Goal: Task Accomplishment & Management: Manage account settings

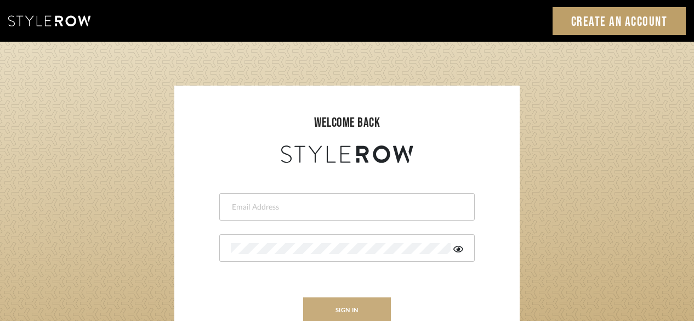
type input "[PERSON_NAME][EMAIL_ADDRESS][DOMAIN_NAME]"
click at [359, 305] on button "sign in" at bounding box center [347, 310] width 88 height 26
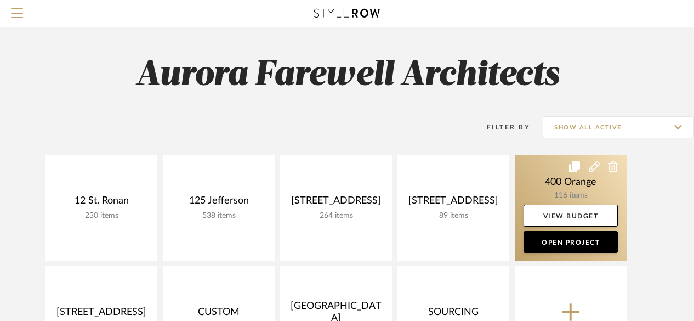
click at [551, 182] on link at bounding box center [571, 208] width 112 height 106
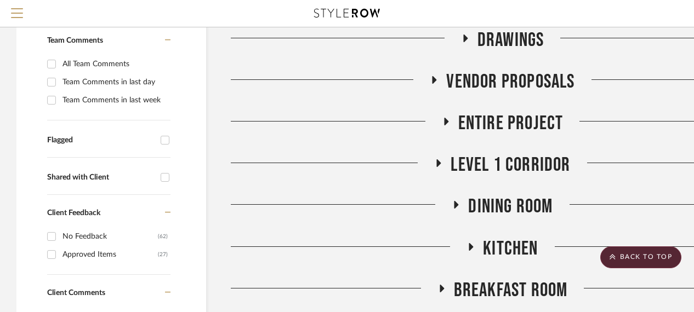
scroll to position [274, 0]
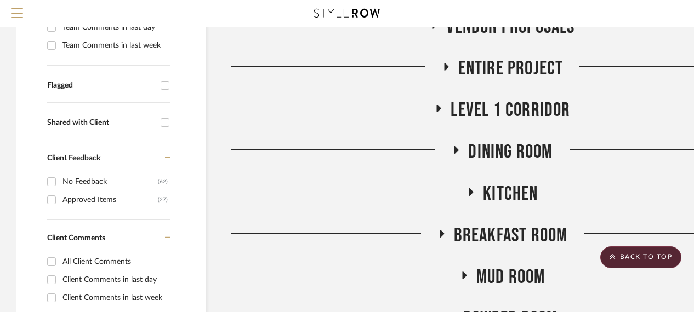
click at [485, 236] on span "Breakfast Room" at bounding box center [511, 236] width 114 height 24
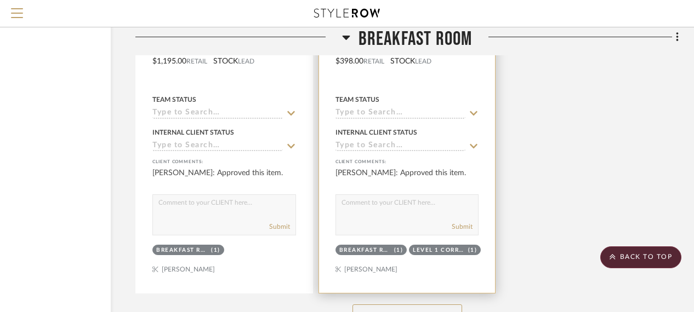
scroll to position [1808, 95]
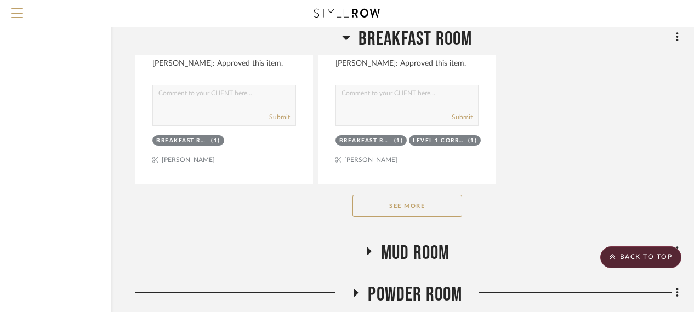
click at [413, 204] on button "See More" at bounding box center [407, 206] width 110 height 22
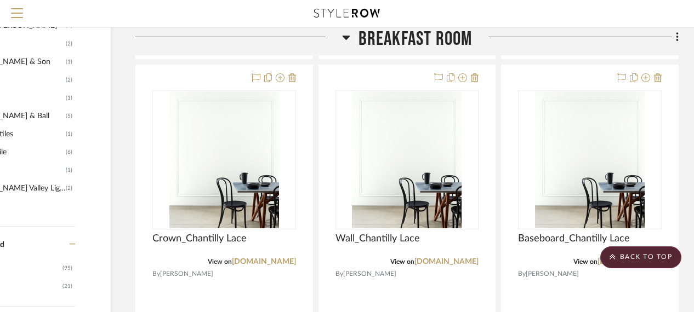
scroll to position [932, 95]
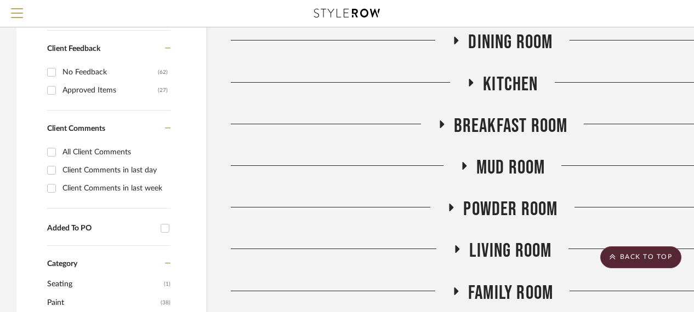
click at [494, 119] on span "Breakfast Room" at bounding box center [511, 127] width 114 height 24
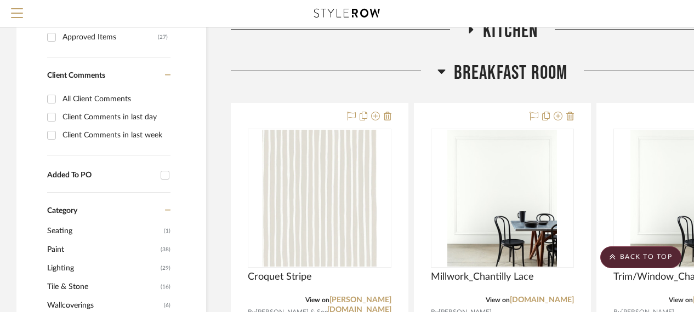
scroll to position [493, 0]
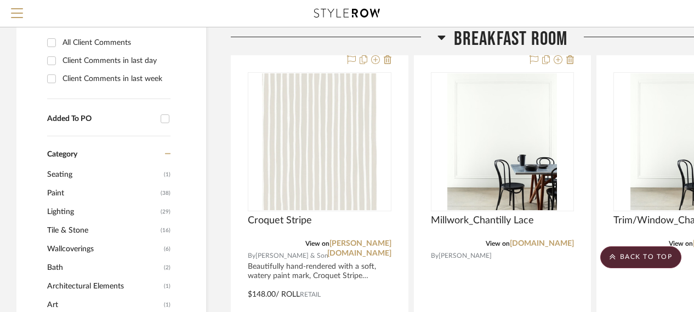
click at [0, 0] on img at bounding box center [0, 0] width 0 height 0
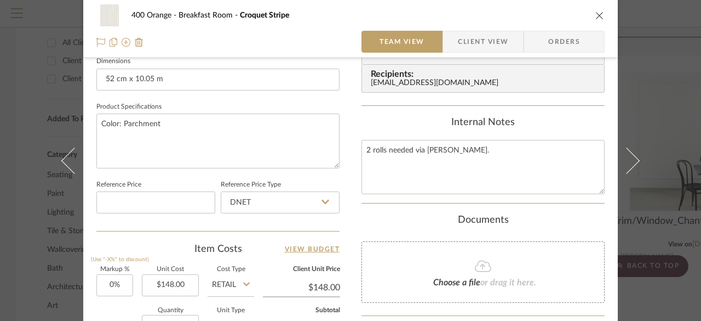
scroll to position [369, 0]
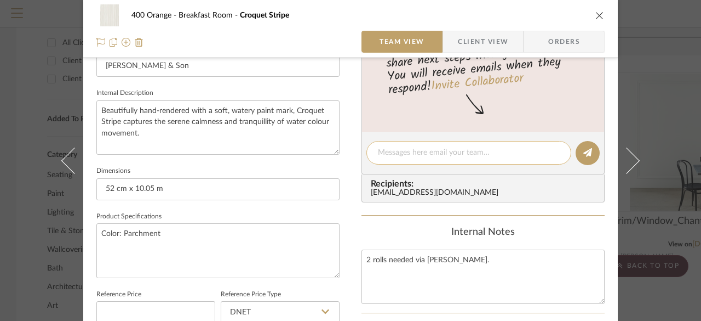
click at [389, 156] on textarea at bounding box center [469, 153] width 182 height 12
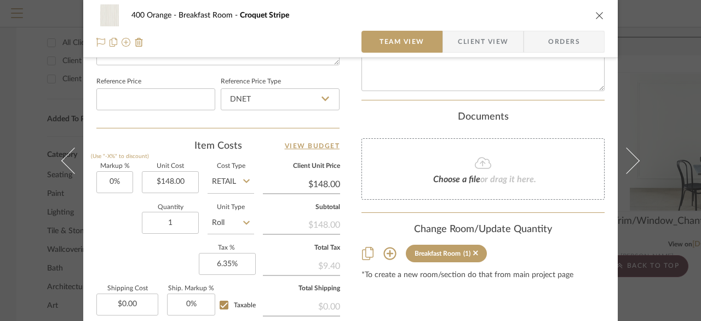
scroll to position [534, 0]
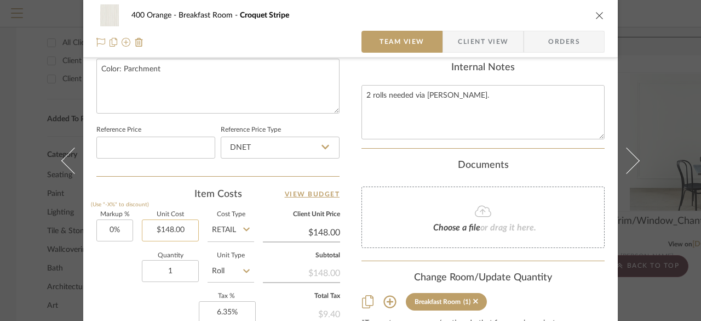
type input "148.00"
click at [177, 231] on input "148.00" at bounding box center [170, 230] width 57 height 22
click at [176, 266] on input "1" at bounding box center [170, 271] width 57 height 22
type input "$0.00"
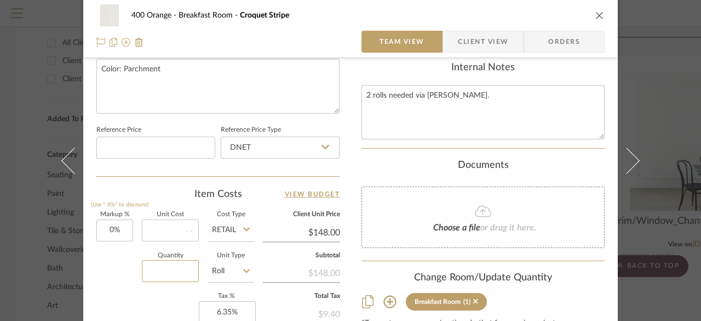
type input "$0.00"
type input "1"
click at [519, 117] on textarea "2 rolls needed via Chris Frohlich." at bounding box center [483, 112] width 243 height 54
click at [100, 281] on div "Quantity 1 Unit Type Roll" at bounding box center [175, 272] width 158 height 39
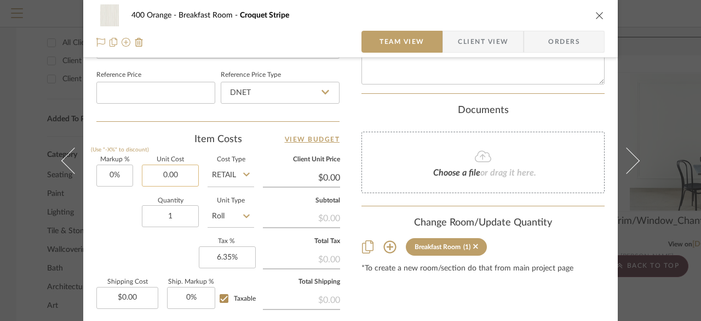
click at [176, 167] on input "0.00" at bounding box center [170, 175] width 57 height 22
type input "$148.00"
click at [127, 222] on div "Quantity 1 Unit Type Roll" at bounding box center [175, 217] width 158 height 39
type input "$148.00"
click at [187, 219] on input "1" at bounding box center [170, 216] width 57 height 22
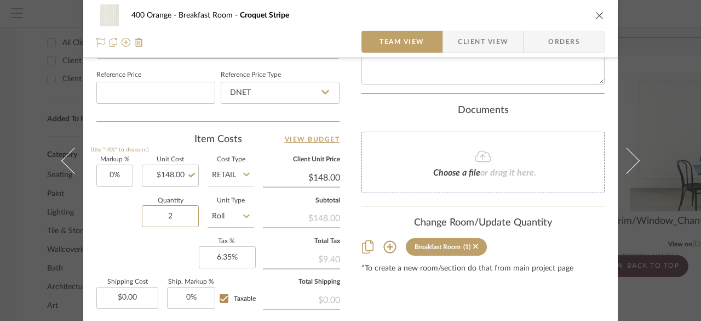
type input "2"
click at [132, 256] on div "Markup % (Use "-X%" to discount) 0% Unit Cost $148.00 Cost Type Retail Client U…" at bounding box center [217, 237] width 243 height 160
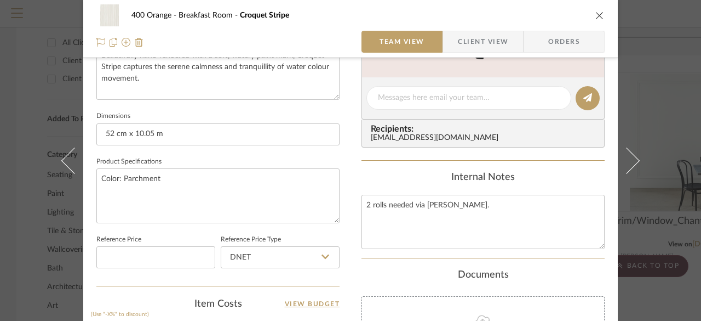
scroll to position [315, 0]
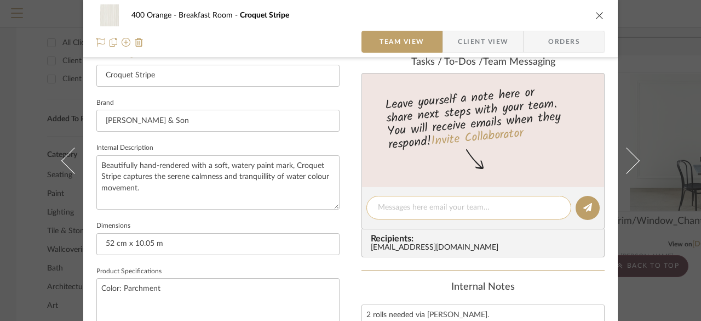
click at [392, 205] on textarea at bounding box center [469, 208] width 182 height 12
click at [396, 210] on textarea at bounding box center [469, 208] width 182 height 12
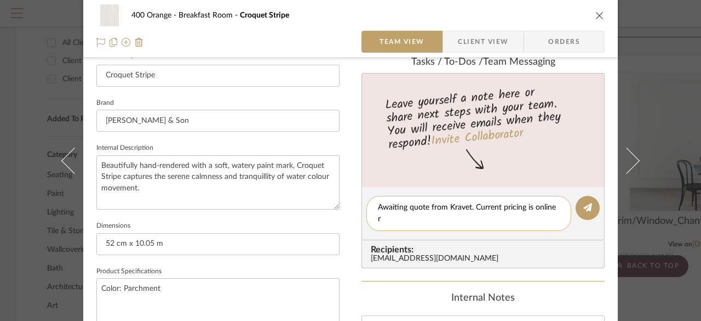
scroll to position [0, 0]
type textarea "Awaiting quote from Kravet. Current pricing is online retail."
click at [584, 206] on icon at bounding box center [588, 207] width 9 height 9
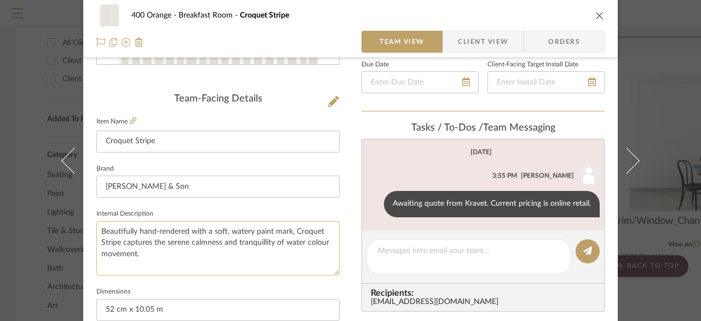
scroll to position [205, 0]
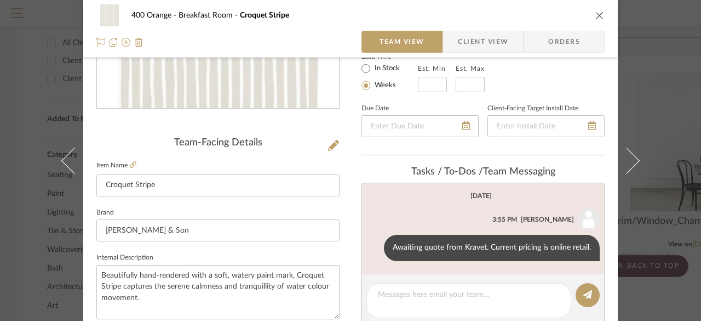
click at [587, 12] on div "400 Orange Breakfast Room Croquet Stripe" at bounding box center [350, 15] width 508 height 22
drag, startPoint x: 597, startPoint y: 15, endPoint x: 583, endPoint y: 21, distance: 15.5
click at [596, 19] on icon "close" at bounding box center [600, 15] width 9 height 9
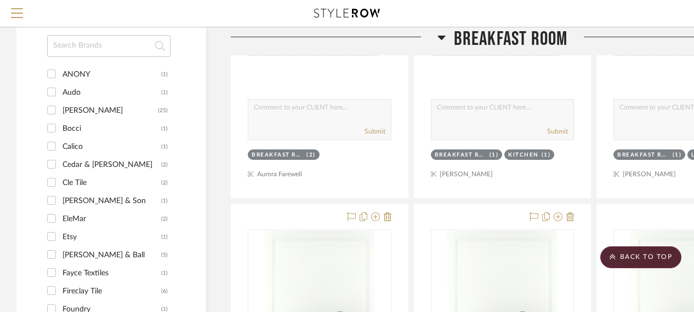
scroll to position [603, 0]
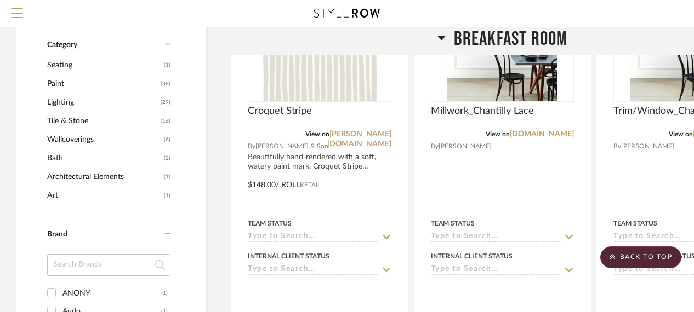
click at [471, 37] on span "Breakfast Room" at bounding box center [511, 39] width 114 height 24
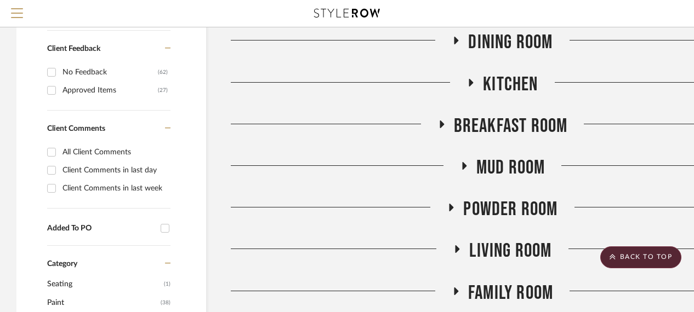
scroll to position [438, 0]
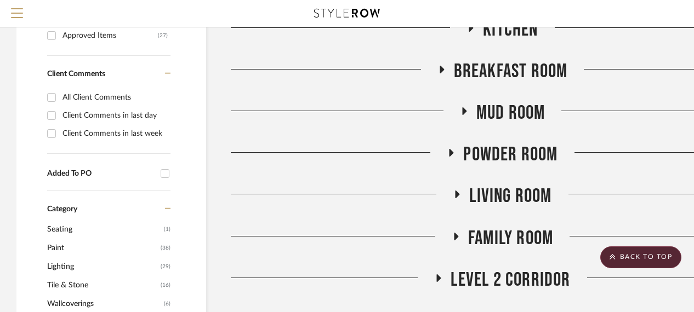
click at [491, 158] on span "Powder Room" at bounding box center [510, 155] width 94 height 24
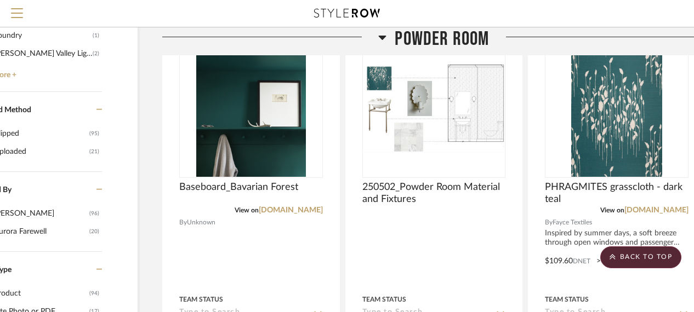
scroll to position [1096, 95]
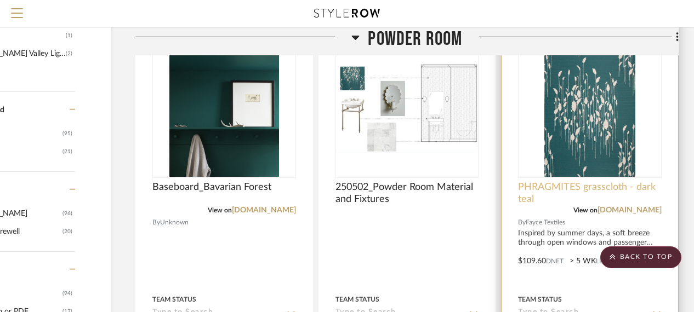
click at [557, 191] on span "PHRAGMITES grasscloth - dark teal" at bounding box center [590, 193] width 144 height 24
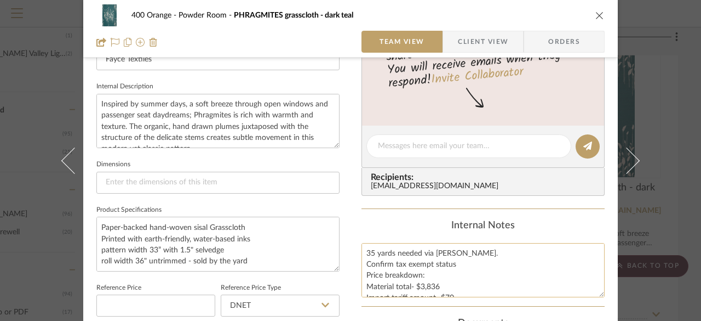
scroll to position [369, 0]
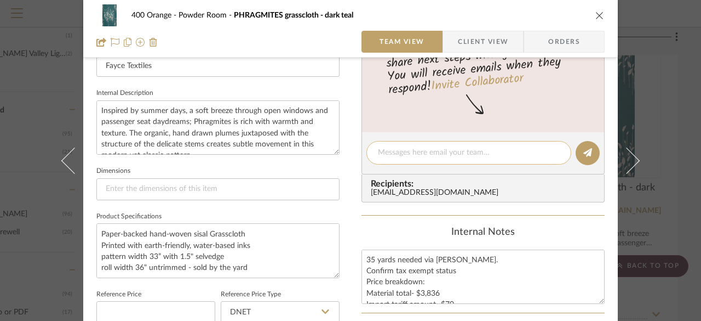
click at [431, 157] on textarea at bounding box center [469, 153] width 182 height 12
type textarea "C"
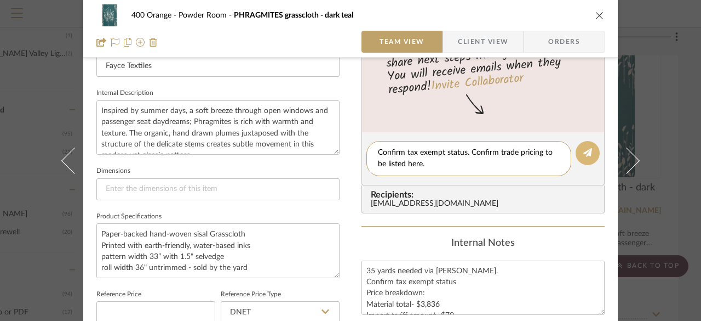
type textarea "Confirm tax exempt status. Confirm trade pricing to be listed here."
click at [576, 158] on button at bounding box center [588, 153] width 24 height 24
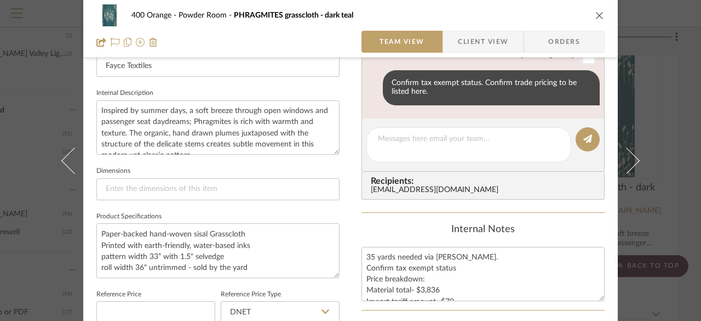
click at [673, 163] on div "400 Orange Powder Room PHRAGMITES grasscloth - dark teal Team View Client View …" at bounding box center [350, 160] width 701 height 321
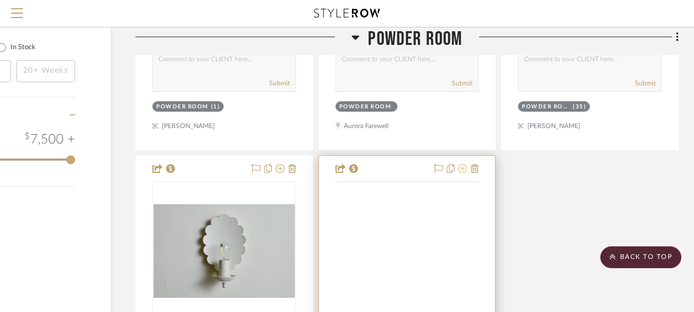
scroll to position [1479, 95]
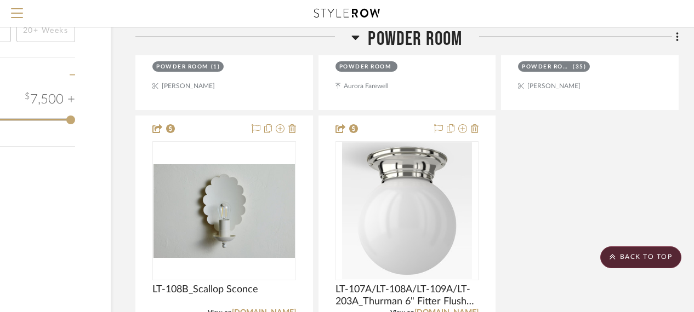
click at [427, 39] on span "Powder Room" at bounding box center [415, 39] width 94 height 24
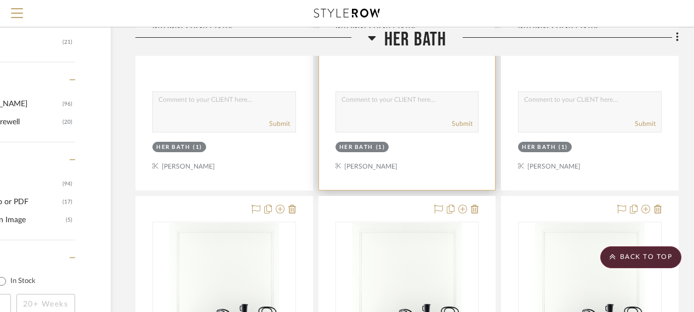
scroll to position [877, 95]
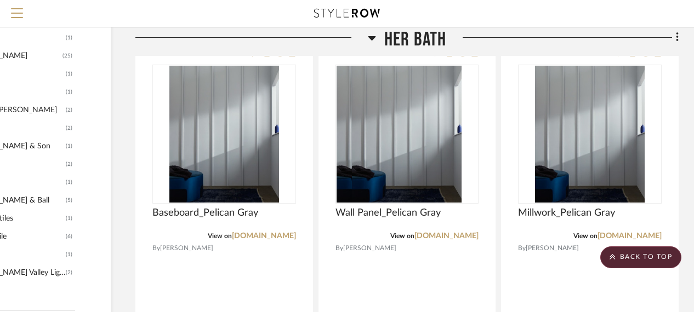
click at [420, 33] on span "Her Bath" at bounding box center [415, 39] width 62 height 24
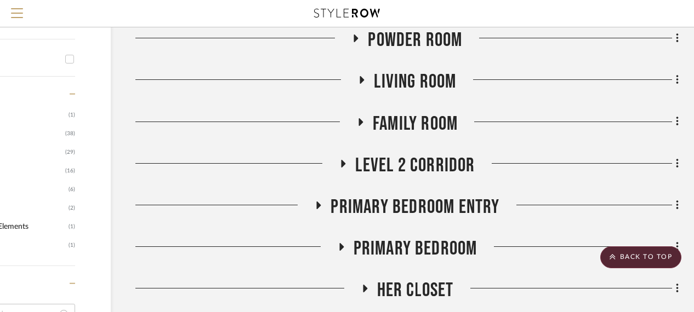
scroll to position [548, 95]
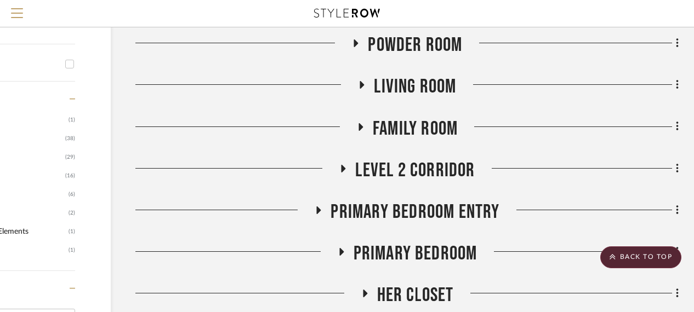
click at [444, 83] on span "Living Room" at bounding box center [415, 87] width 82 height 24
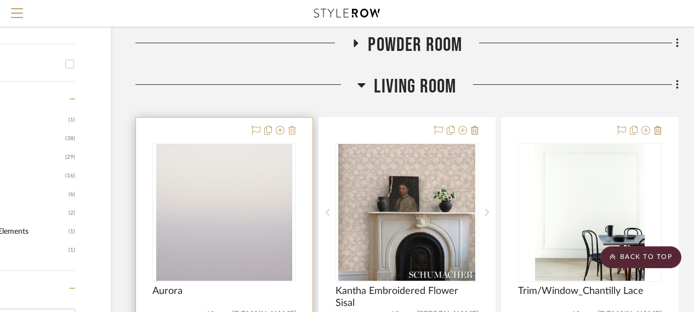
scroll to position [658, 95]
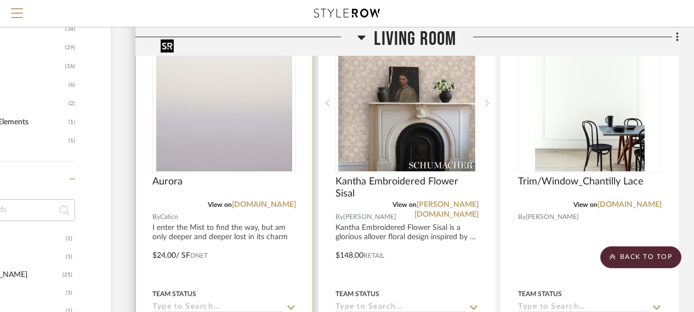
click at [203, 152] on img "0" at bounding box center [224, 103] width 136 height 137
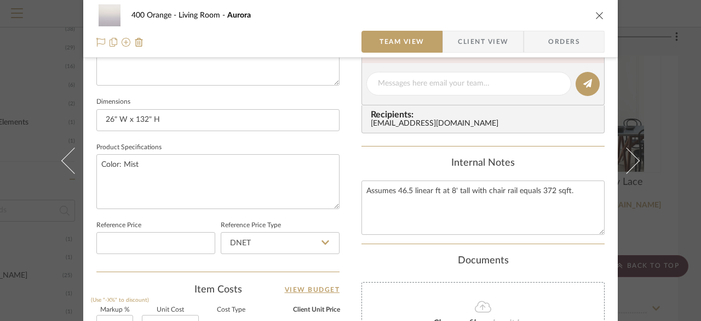
scroll to position [329, 0]
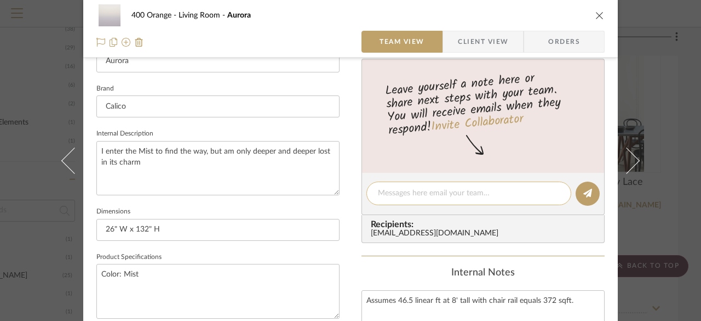
click at [421, 194] on textarea at bounding box center [469, 193] width 182 height 12
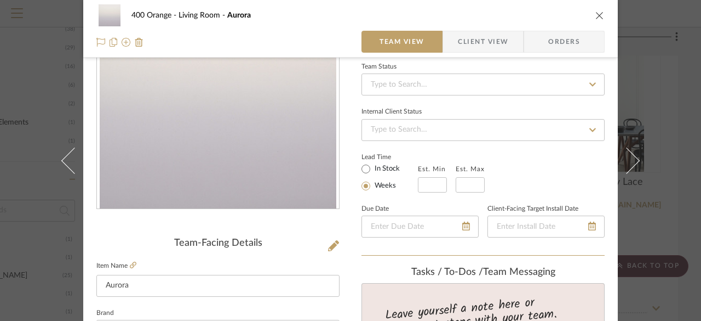
scroll to position [55, 0]
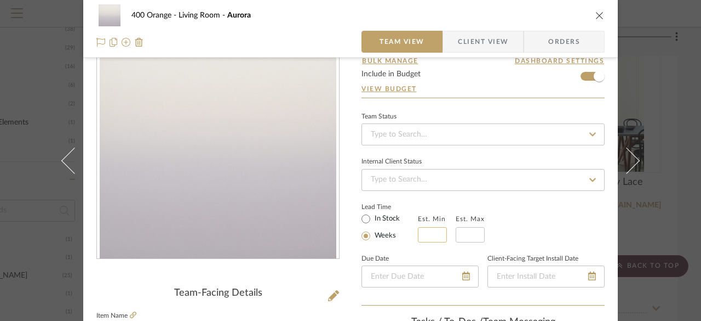
click at [434, 236] on input at bounding box center [432, 234] width 29 height 15
type input "4"
click at [461, 233] on input "text" at bounding box center [470, 234] width 29 height 15
type input "5"
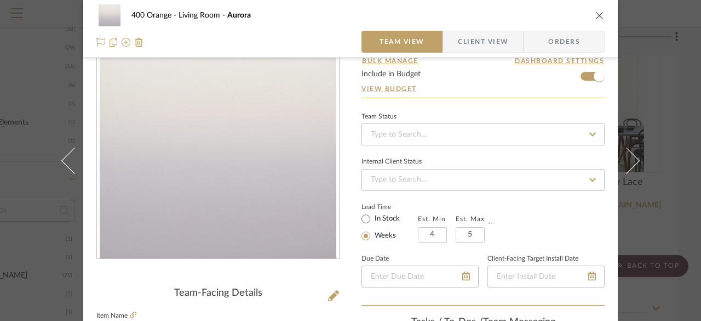
click at [545, 219] on div "Lead Time In Stock Weeks Est. Min 4 Est. Max 5" at bounding box center [483, 220] width 243 height 43
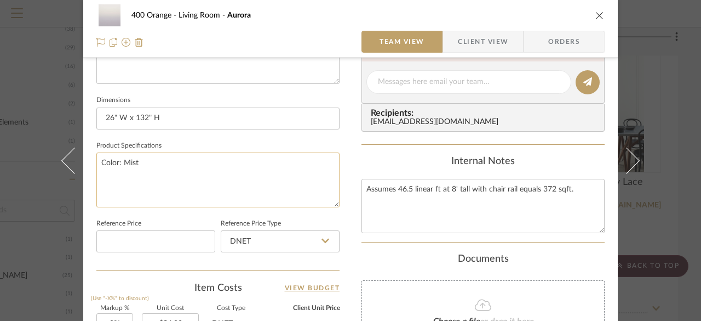
scroll to position [493, 0]
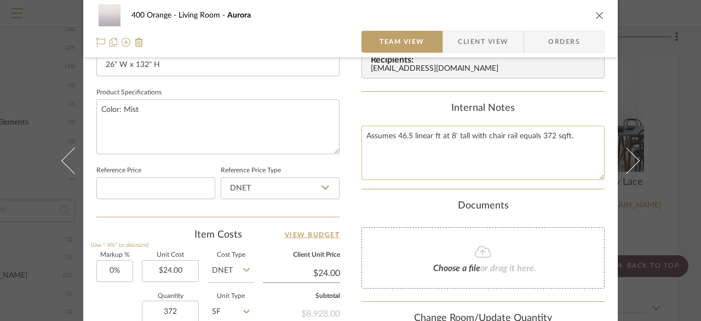
click at [573, 141] on textarea "Assumes 46.5 linear ft at 8' tall with chair rail equals 372 sqft." at bounding box center [483, 152] width 243 height 54
type textarea "Assumes 46.5 linear ft at 8' tall with chair rail equals 372 sqft. Will need 12…"
click at [345, 112] on div "400 Orange Living Room Aurora Team View Client View Orders Team-Facing Details …" at bounding box center [350, 21] width 535 height 1012
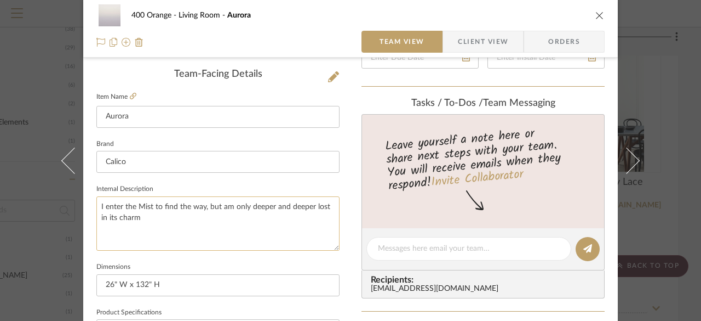
scroll to position [274, 0]
click at [596, 18] on icon "close" at bounding box center [600, 15] width 9 height 9
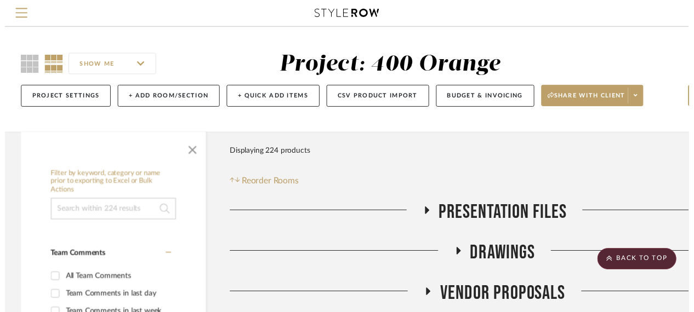
scroll to position [658, 95]
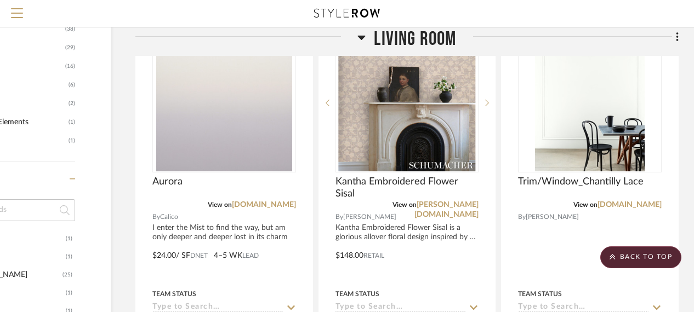
click at [408, 42] on span "Living Room" at bounding box center [415, 39] width 82 height 24
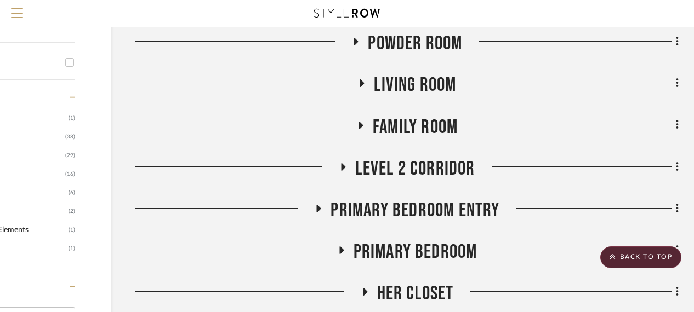
scroll to position [548, 95]
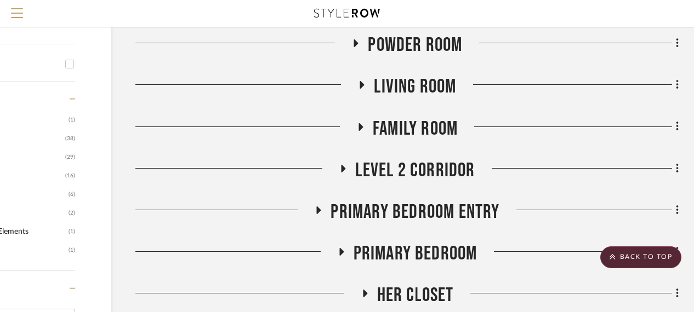
click at [402, 47] on span "Powder Room" at bounding box center [415, 45] width 94 height 24
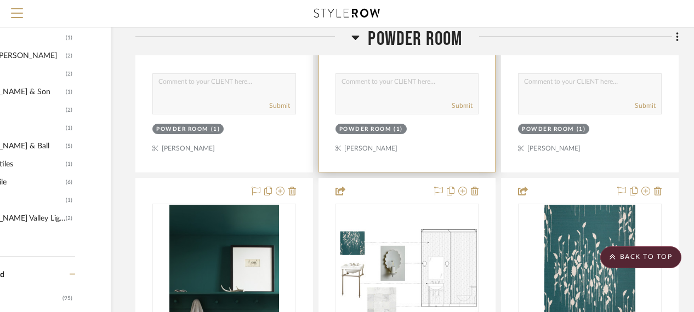
scroll to position [1096, 95]
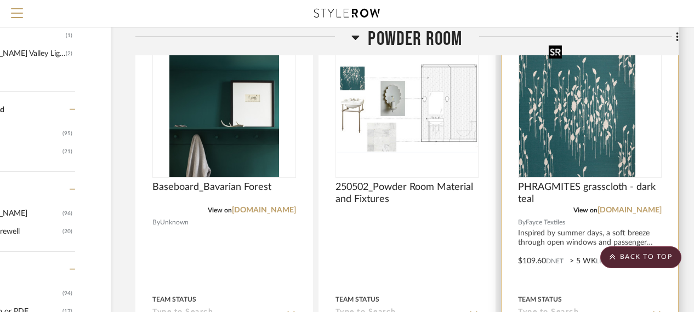
click at [570, 127] on div at bounding box center [590, 108] width 144 height 139
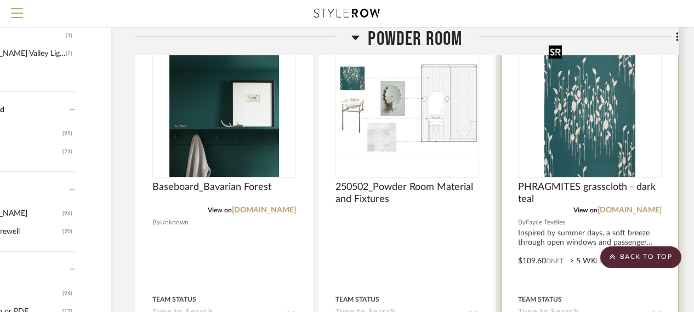
click at [559, 130] on img "0" at bounding box center [589, 108] width 91 height 137
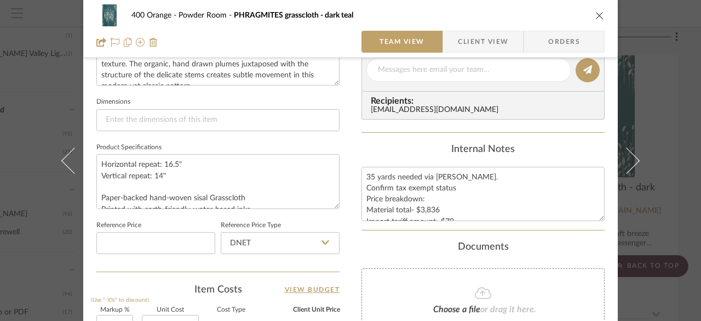
scroll to position [493, 0]
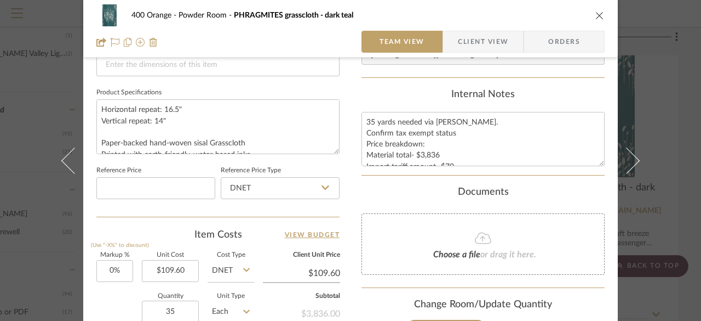
click at [596, 16] on icon "close" at bounding box center [600, 15] width 9 height 9
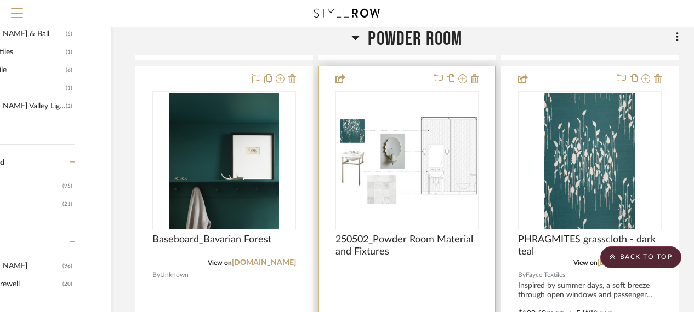
scroll to position [1041, 95]
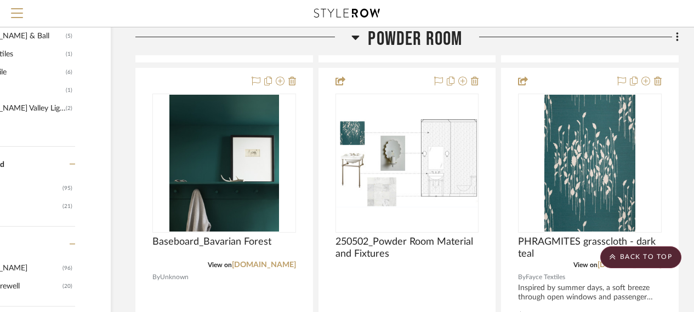
click at [419, 41] on span "Powder Room" at bounding box center [415, 39] width 94 height 24
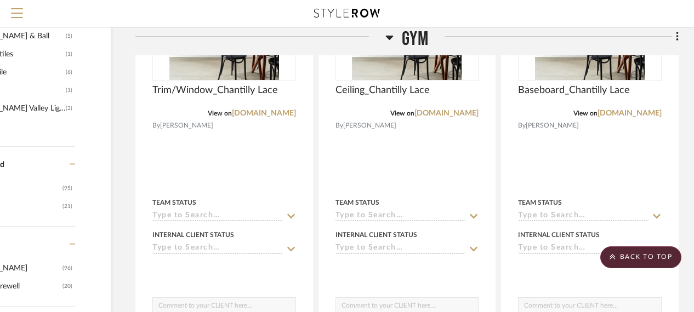
click at [410, 39] on span "Gym" at bounding box center [415, 39] width 27 height 24
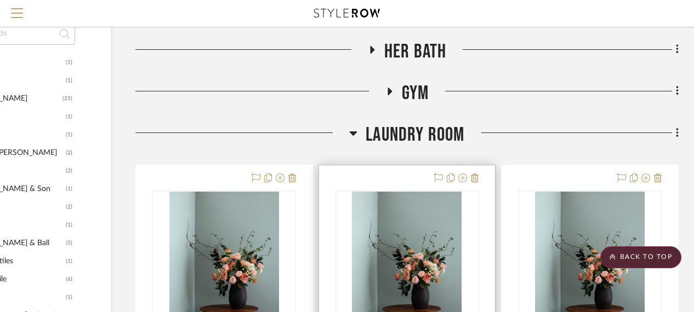
scroll to position [822, 95]
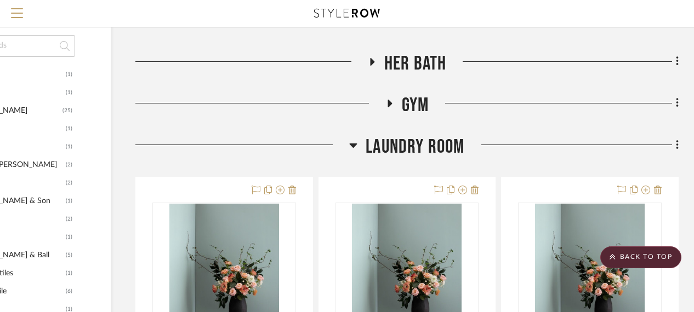
click at [399, 148] on span "Laundry Room" at bounding box center [414, 147] width 99 height 24
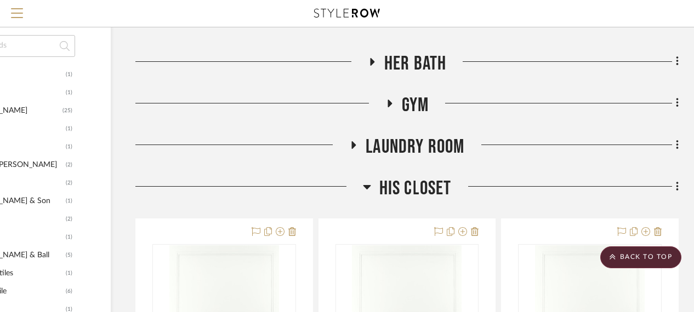
scroll to position [932, 95]
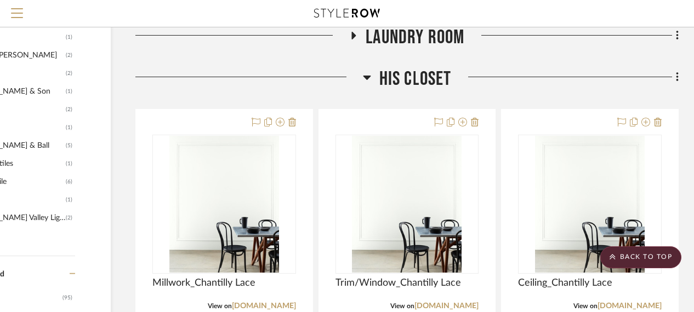
click at [400, 77] on span "His Closet" at bounding box center [415, 79] width 72 height 24
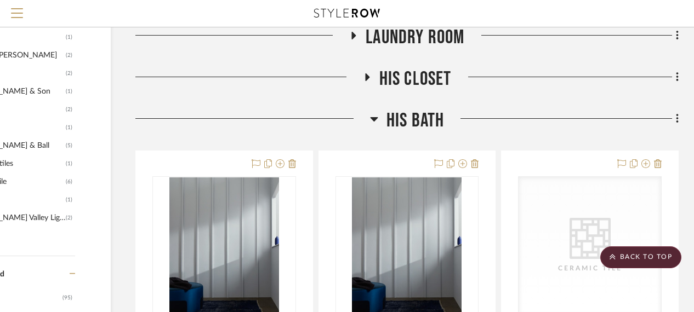
click at [391, 121] on span "His Bath" at bounding box center [415, 121] width 58 height 24
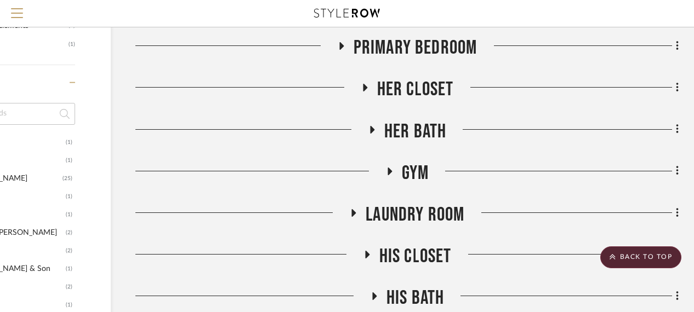
scroll to position [712, 95]
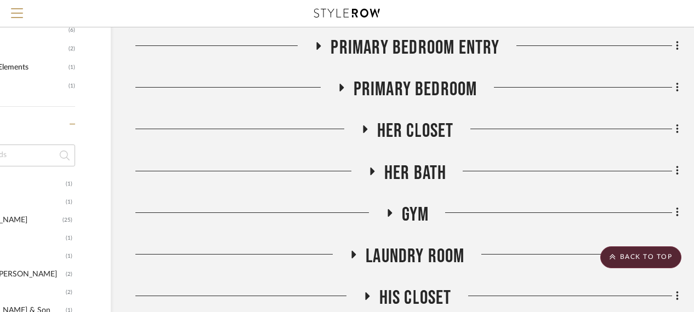
click at [405, 135] on span "Her Closet" at bounding box center [415, 131] width 77 height 24
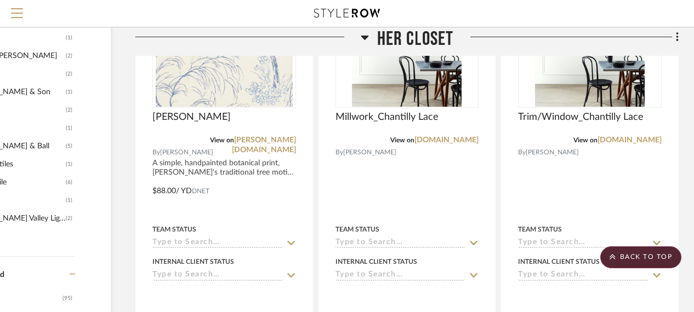
scroll to position [932, 95]
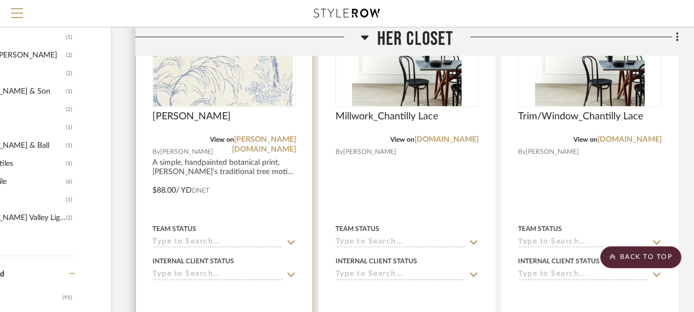
click at [253, 87] on div at bounding box center [224, 37] width 144 height 139
click at [269, 140] on link "schumacher.com" at bounding box center [264, 145] width 64 height 18
click at [192, 77] on img "0" at bounding box center [224, 37] width 137 height 137
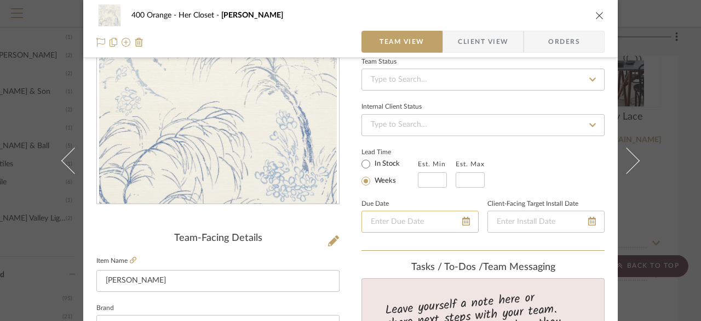
scroll to position [164, 0]
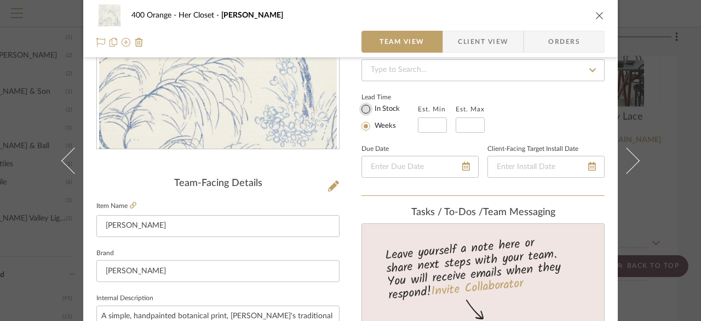
click at [364, 106] on input "In Stock" at bounding box center [365, 108] width 13 height 13
radio input "true"
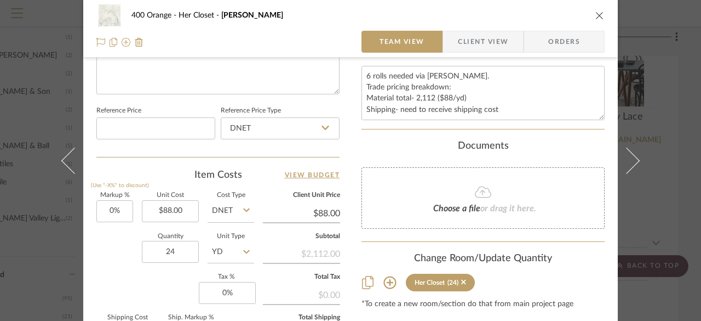
scroll to position [548, 0]
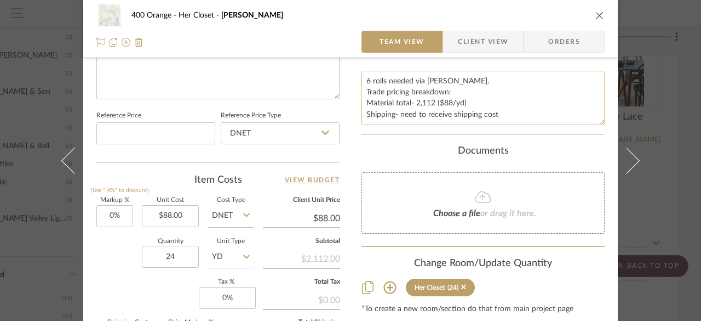
click at [398, 108] on textarea "6 rolls needed via Chris Frohlich. Trade pricing breakdown: Material total- 2,1…" at bounding box center [483, 98] width 243 height 54
click at [413, 105] on textarea "6 rolls needed via Chris Frohlich. Trade pricing breakdown: Material total- 2,1…" at bounding box center [483, 98] width 243 height 54
click at [434, 115] on textarea "6 rolls needed via Chris Frohlich. Trade pricing breakdown: Material total- $2,…" at bounding box center [483, 98] width 243 height 54
click at [413, 102] on textarea "6 rolls needed via Chris Frohlich. Trade pricing breakdown: Material total- $2,…" at bounding box center [483, 98] width 243 height 54
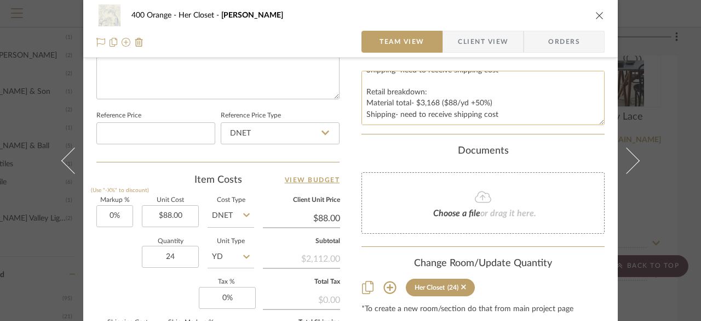
click at [501, 115] on textarea "6 rolls needed via Chris Frohlich. Trade pricing breakdown: Material total- $2,…" at bounding box center [483, 98] width 243 height 54
click at [492, 104] on textarea "6 rolls needed via Chris Frohlich. Trade pricing breakdown: Material total- $2,…" at bounding box center [483, 98] width 243 height 54
click at [516, 99] on textarea "6 rolls needed via Chris Frohlich. Trade pricing breakdown: Material total- $2,…" at bounding box center [483, 98] width 243 height 54
click at [513, 106] on textarea "6 rolls needed via Chris Frohlich. Trade pricing breakdown: Material total- $2,…" at bounding box center [483, 98] width 243 height 54
click at [511, 117] on textarea "6 rolls needed via Chris Frohlich. Trade pricing breakdown: Material total- $2,…" at bounding box center [483, 98] width 243 height 54
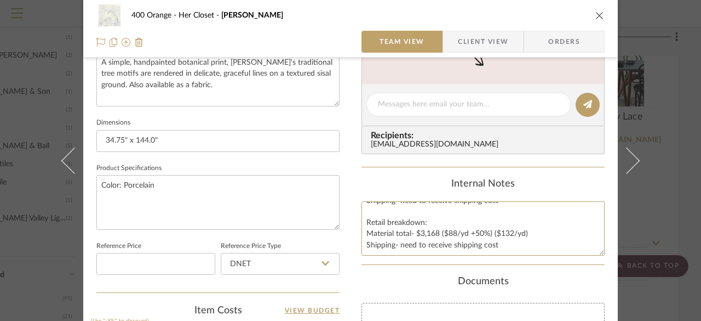
scroll to position [138, 0]
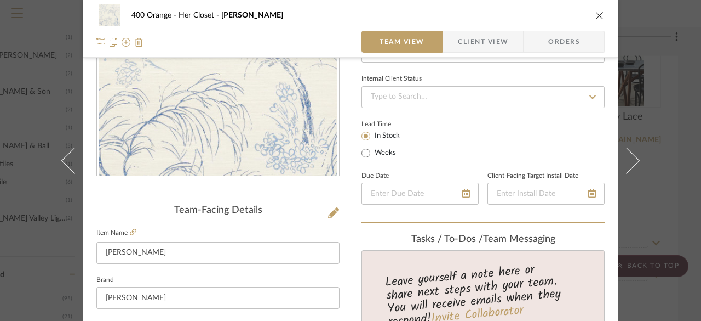
type textarea "6 rolls needed via Chris Frohlich. Trade pricing breakdown: Material total- $2,…"
click at [599, 16] on icon "close" at bounding box center [600, 15] width 9 height 9
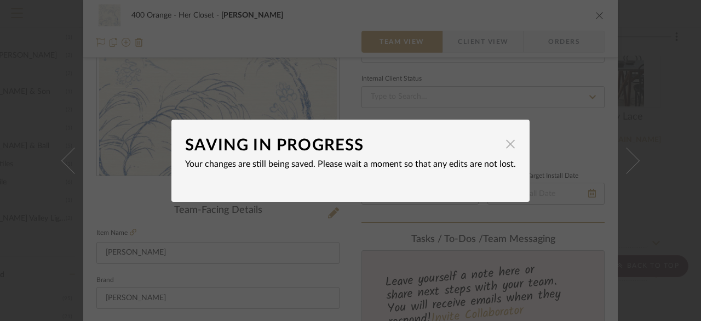
click at [505, 143] on span "button" at bounding box center [511, 144] width 22 height 22
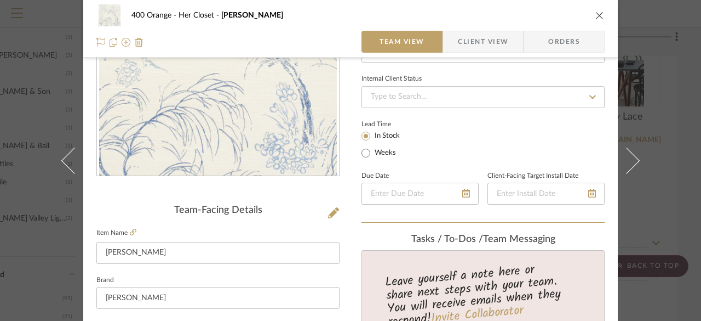
click at [684, 66] on div "400 Orange Her Closet Mori Sisal Team View Client View Orders Team-Facing Detai…" at bounding box center [350, 160] width 701 height 321
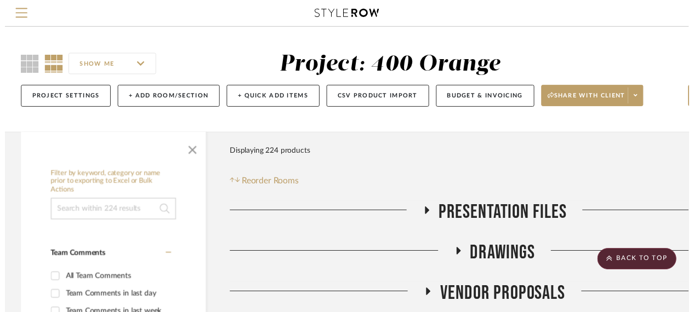
scroll to position [932, 95]
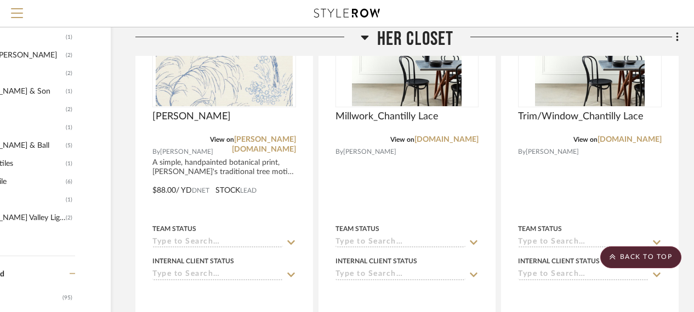
click at [408, 40] on span "Her Closet" at bounding box center [415, 39] width 77 height 24
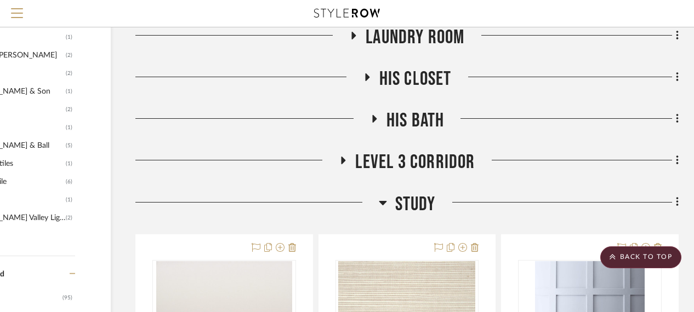
click at [419, 198] on span "Study" at bounding box center [415, 205] width 41 height 24
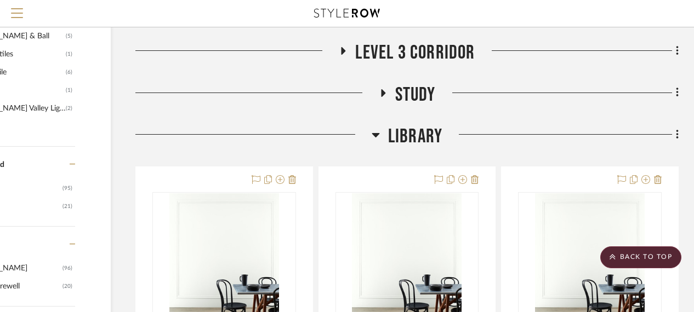
scroll to position [1096, 95]
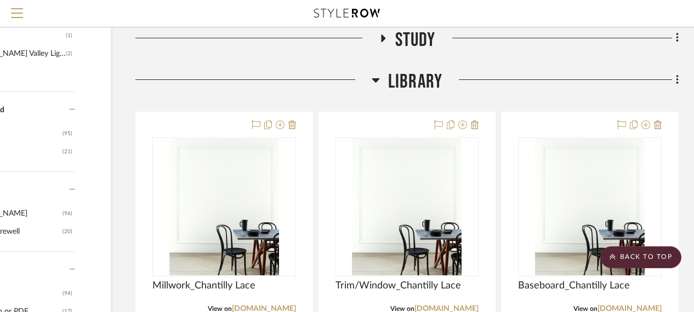
click at [415, 45] on span "Study" at bounding box center [415, 40] width 41 height 24
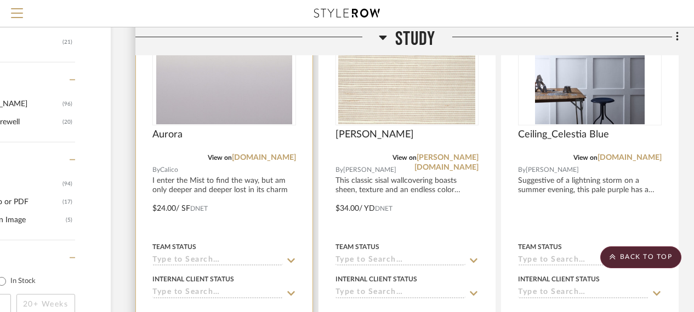
scroll to position [1315, 95]
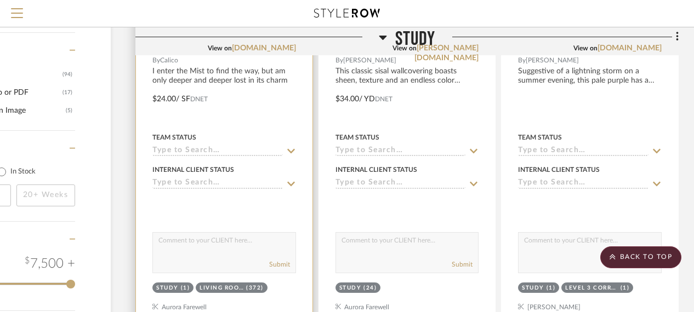
click at [245, 113] on div at bounding box center [224, 91] width 176 height 479
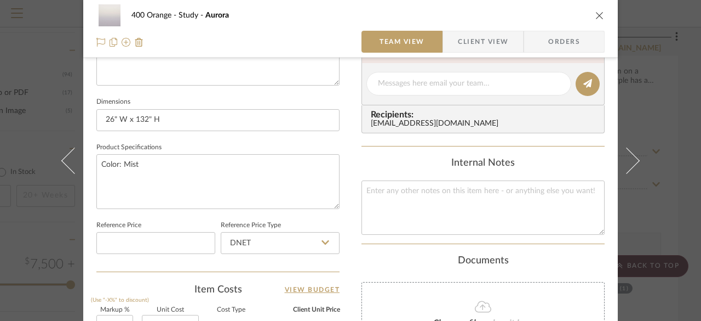
scroll to position [698, 0]
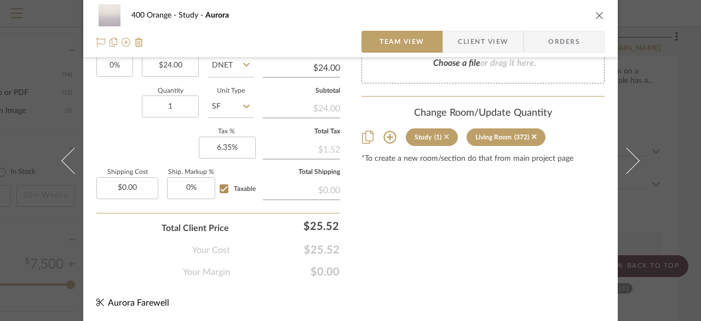
click at [444, 134] on icon at bounding box center [446, 137] width 5 height 8
type input "372"
type input "4"
type input "5"
type textarea "Assumes 46.5 linear ft at 8' tall with chair rail equals 372 sqft. Will need 12…"
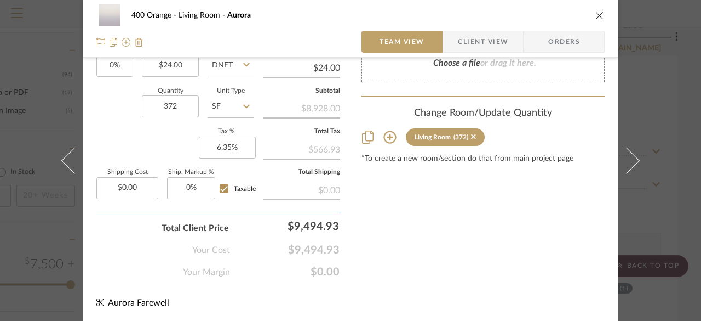
click at [665, 208] on div "400 Orange Living Room Aurora Team View Client View Orders Team-Facing Details …" at bounding box center [350, 160] width 701 height 321
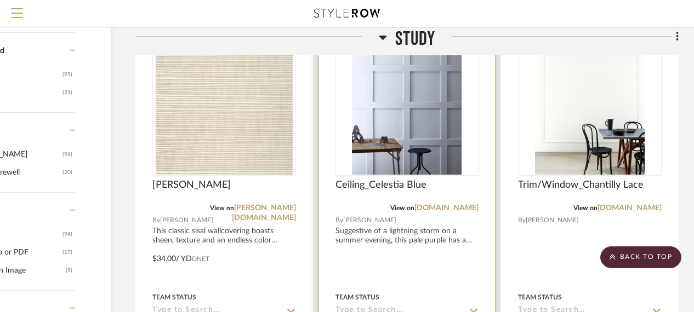
scroll to position [1151, 95]
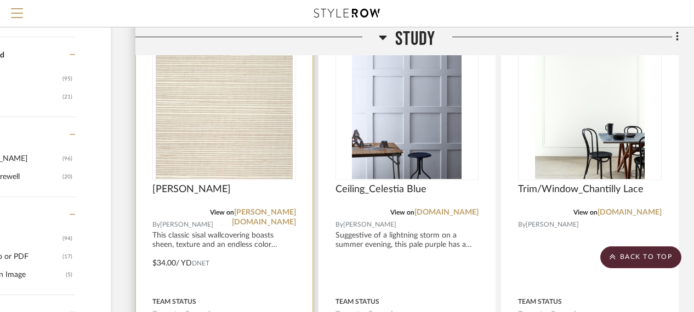
click at [229, 242] on div at bounding box center [224, 255] width 176 height 479
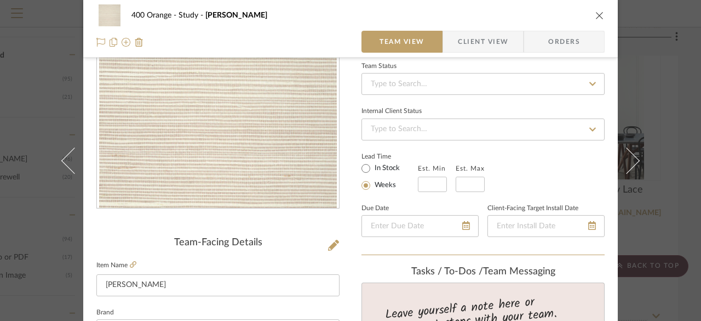
scroll to position [110, 0]
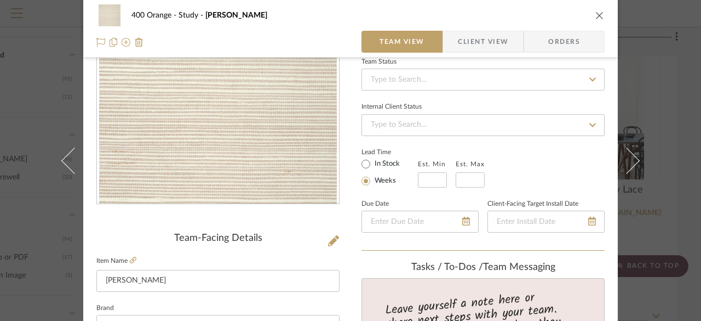
click at [391, 159] on label "In Stock" at bounding box center [386, 164] width 27 height 10
click at [373, 159] on input "In Stock" at bounding box center [365, 163] width 13 height 13
radio input "true"
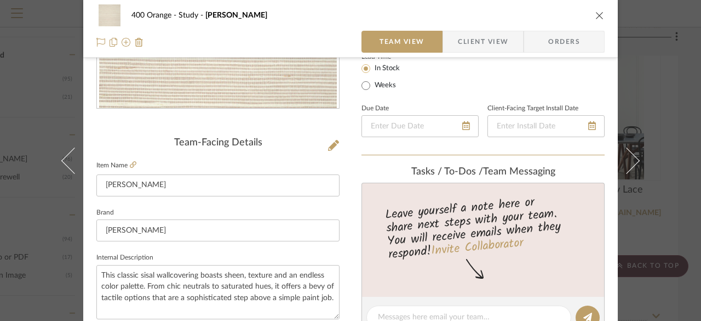
scroll to position [0, 0]
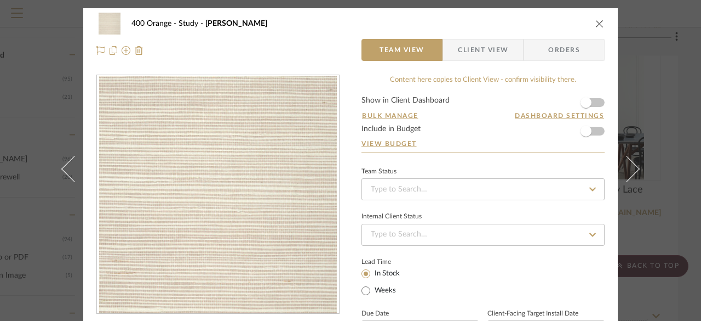
click at [597, 19] on button "close" at bounding box center [600, 24] width 10 height 10
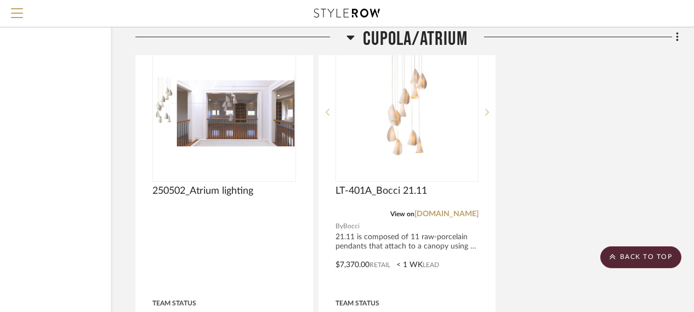
scroll to position [4110, 95]
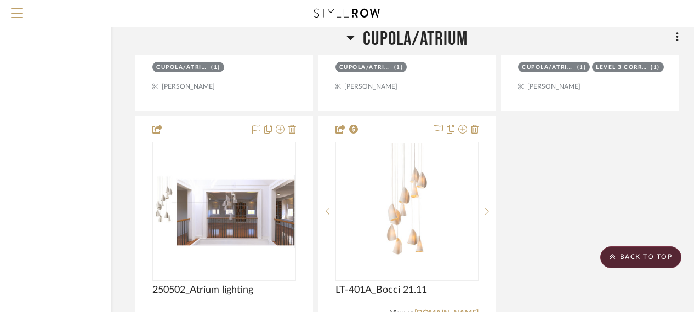
click at [417, 47] on span "Cupola/Atrium" at bounding box center [415, 39] width 105 height 24
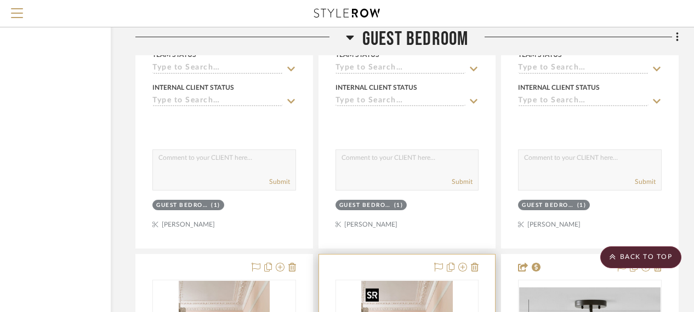
scroll to position [3945, 95]
